Goal: Check status: Check status

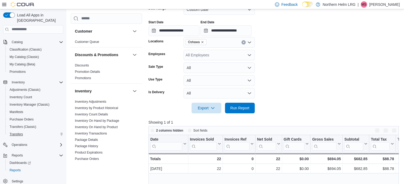
scroll to position [88, 0]
drag, startPoint x: 19, startPoint y: 159, endPoint x: 118, endPoint y: 95, distance: 117.2
click at [118, 95] on div "Inventory" at bounding box center [106, 91] width 71 height 15
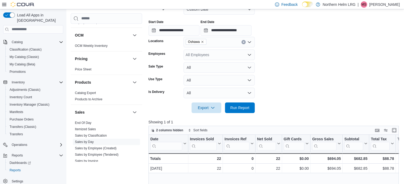
scroll to position [188, 0]
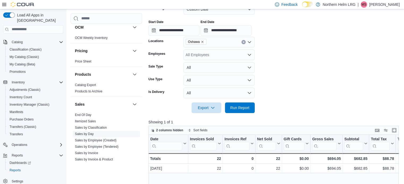
click at [95, 133] on span "Sales by Day" at bounding box center [106, 134] width 67 height 6
click at [238, 106] on span "Run Report" at bounding box center [239, 107] width 19 height 5
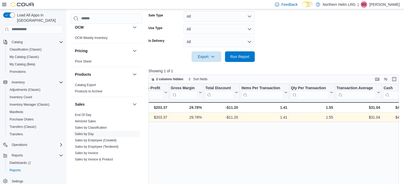
scroll to position [0, 323]
